Goal: Navigation & Orientation: Find specific page/section

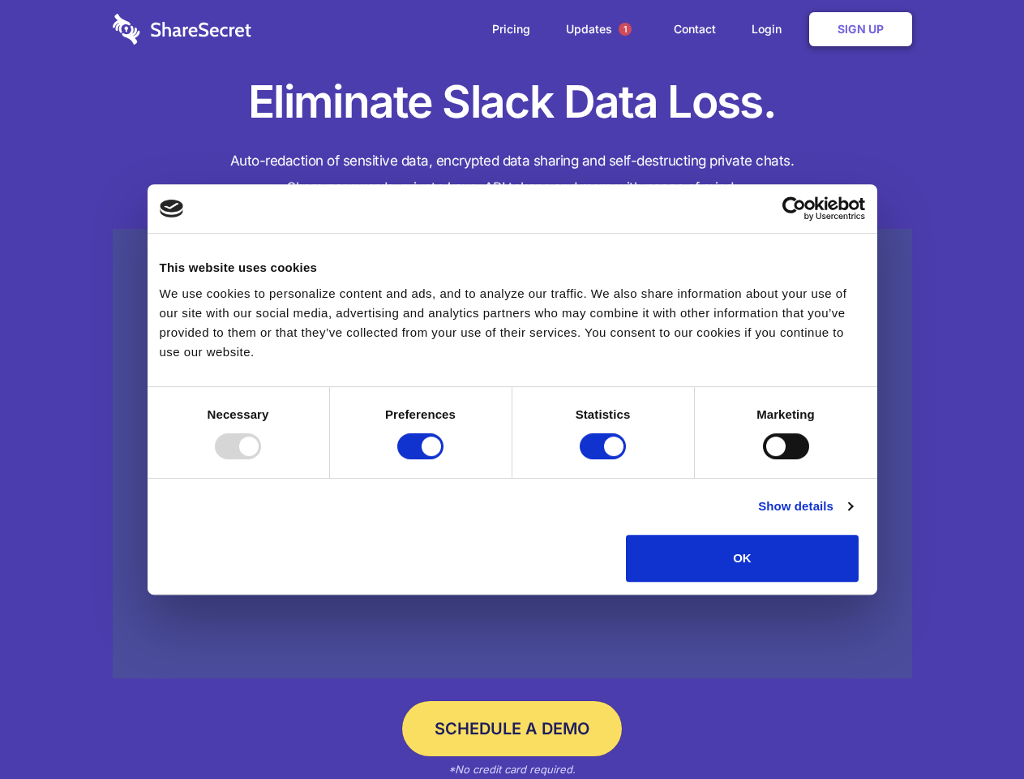
click at [261, 459] on div at bounding box center [238, 446] width 46 height 26
click at [444, 459] on input "Preferences" at bounding box center [420, 446] width 46 height 26
checkbox input "false"
click at [605, 459] on input "Statistics" at bounding box center [603, 446] width 46 height 26
checkbox input "false"
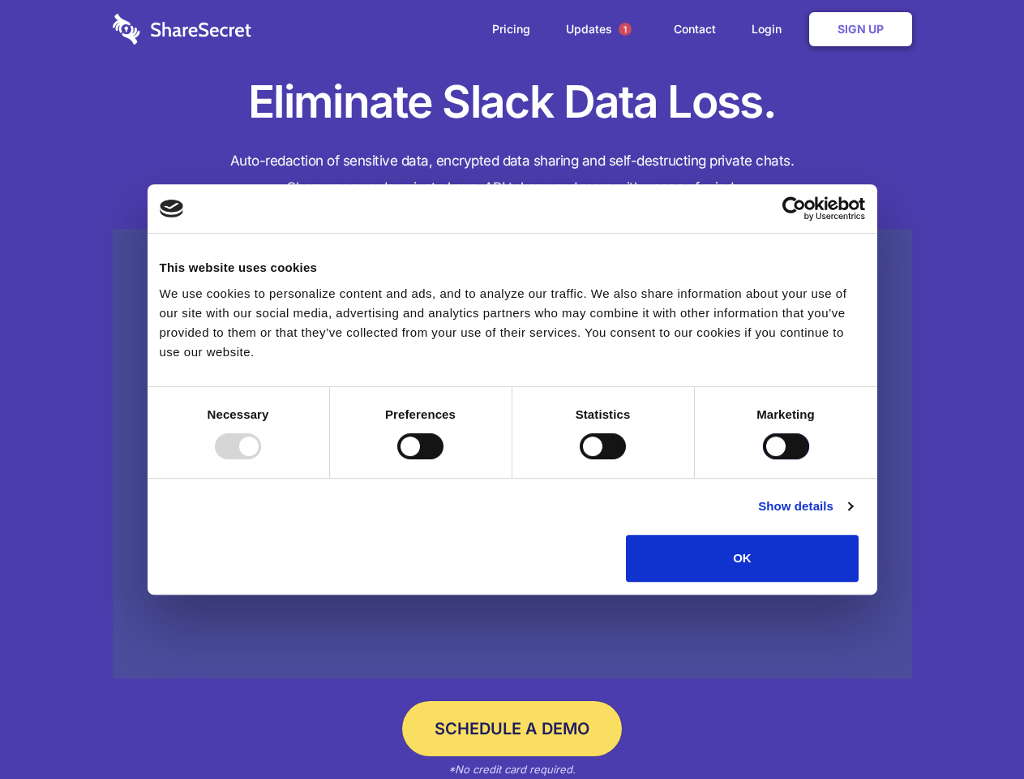
click at [763, 459] on input "Marketing" at bounding box center [786, 446] width 46 height 26
checkbox input "true"
click at [852, 516] on link "Show details" at bounding box center [805, 505] width 94 height 19
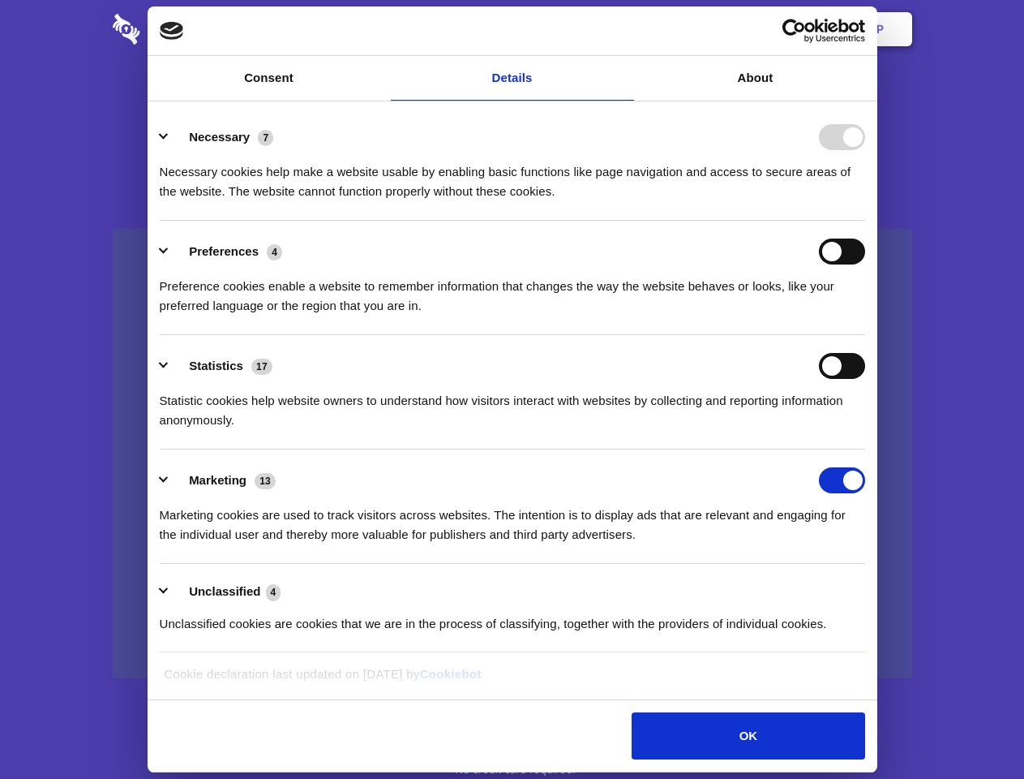
click at [873, 587] on ul "Necessary 7 Necessary cookies help make a website usable by enabling basic func…" at bounding box center [512, 379] width 721 height 547
click at [625, 29] on span "1" at bounding box center [625, 29] width 13 height 13
